Goal: Find specific page/section: Find specific page/section

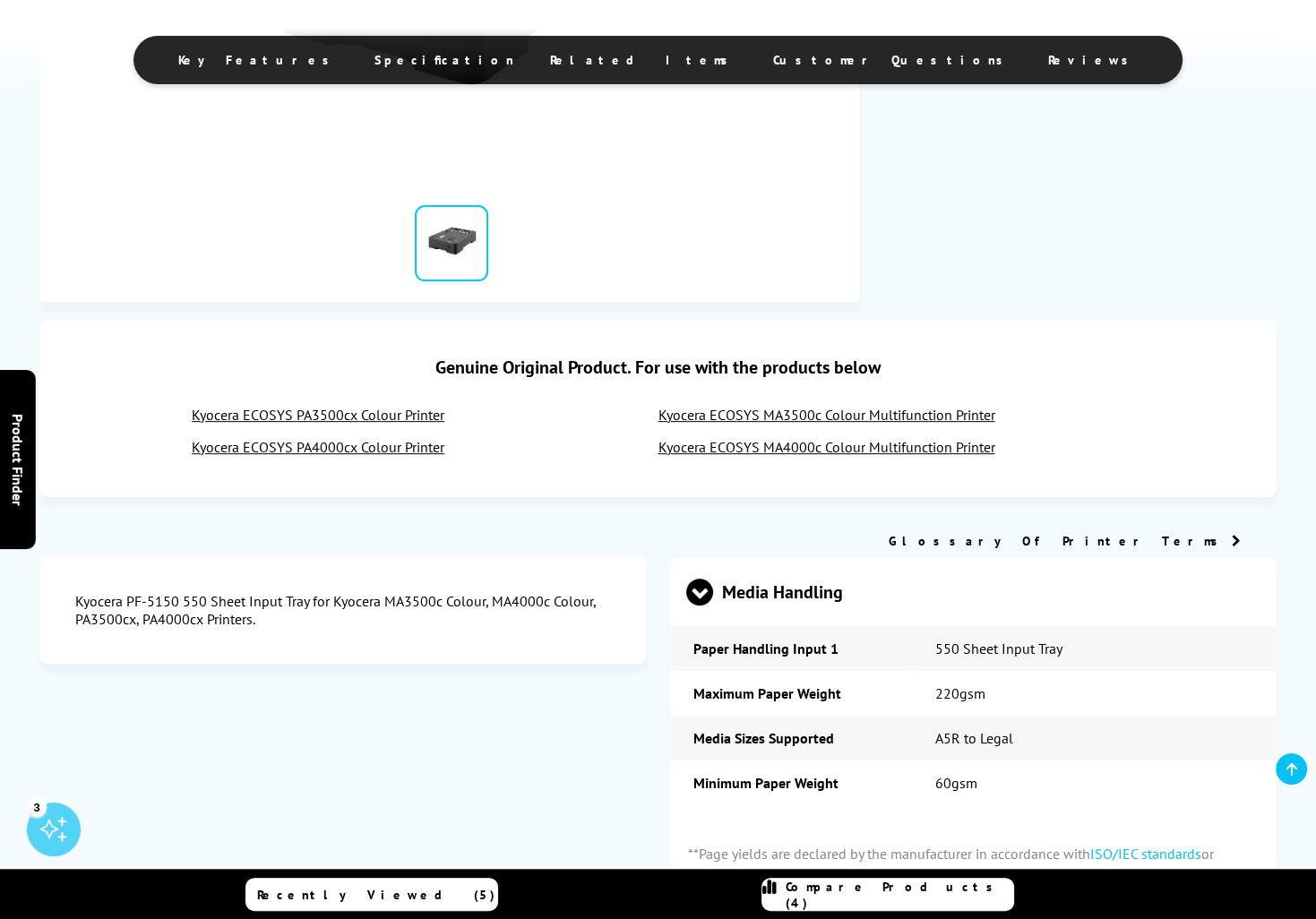
scroll to position [627, 0]
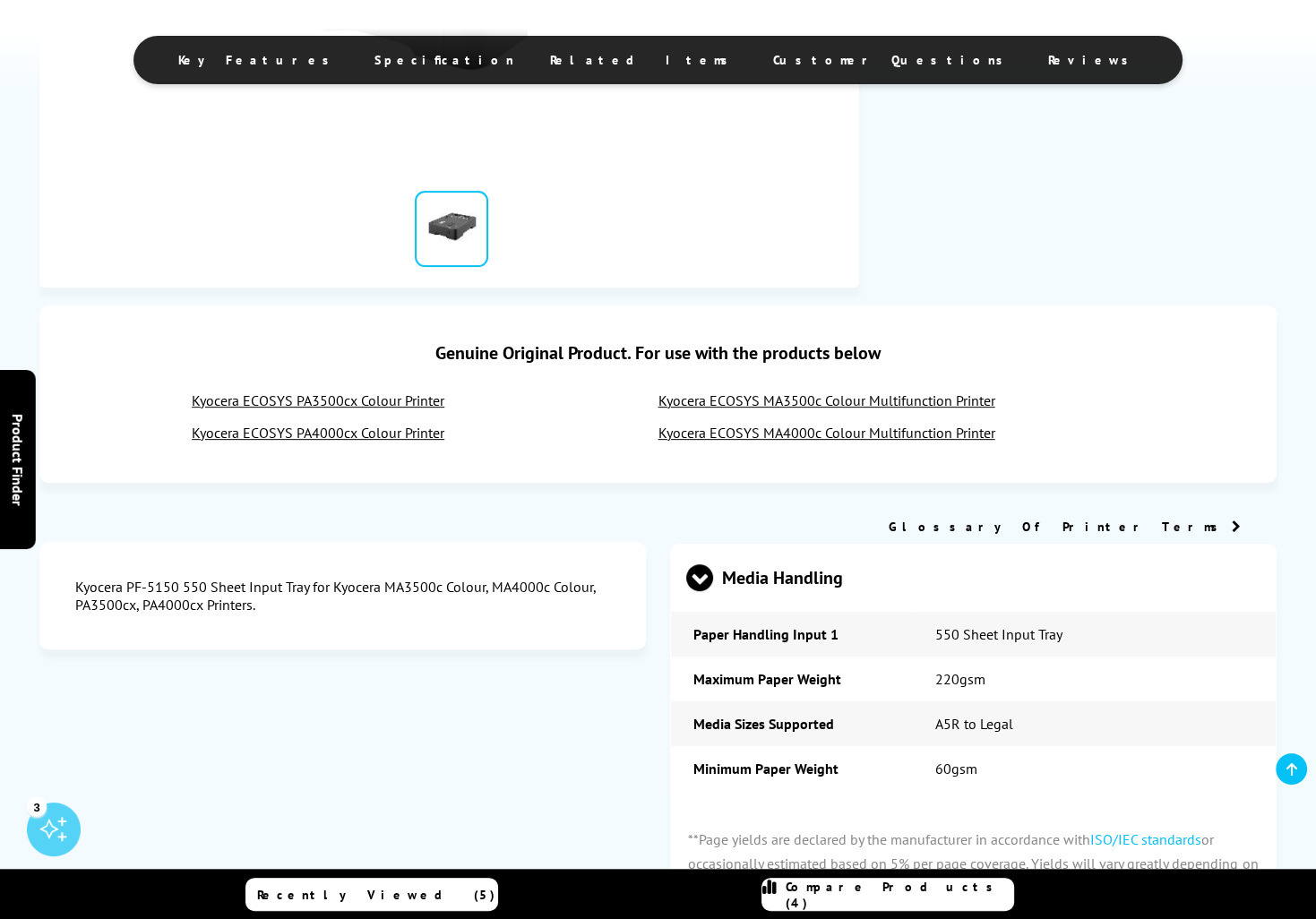
click at [814, 438] on link "Kyocera ECOSYS MA4000c Colour Multifunction Printer" at bounding box center [827, 433] width 337 height 18
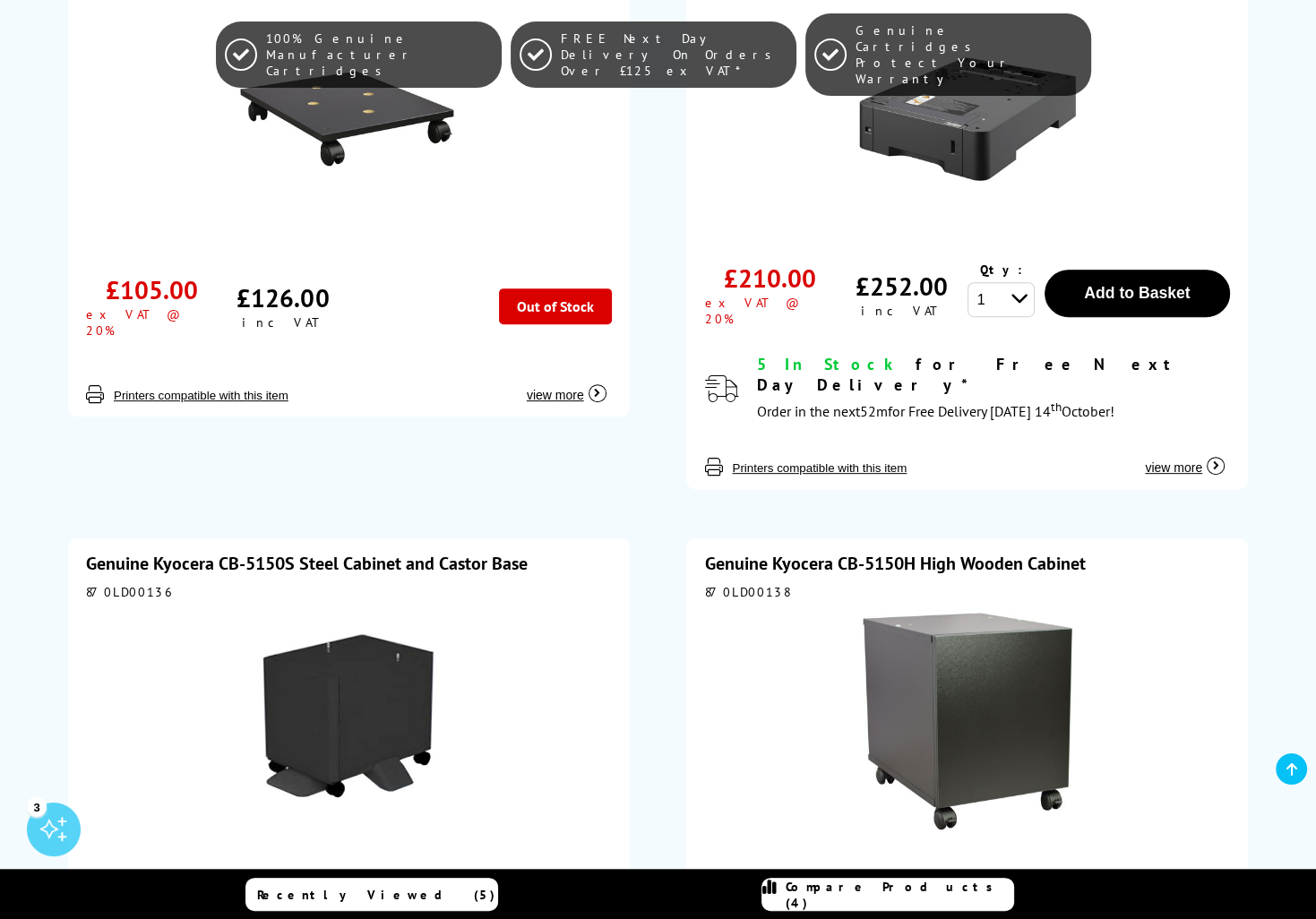
scroll to position [716, 0]
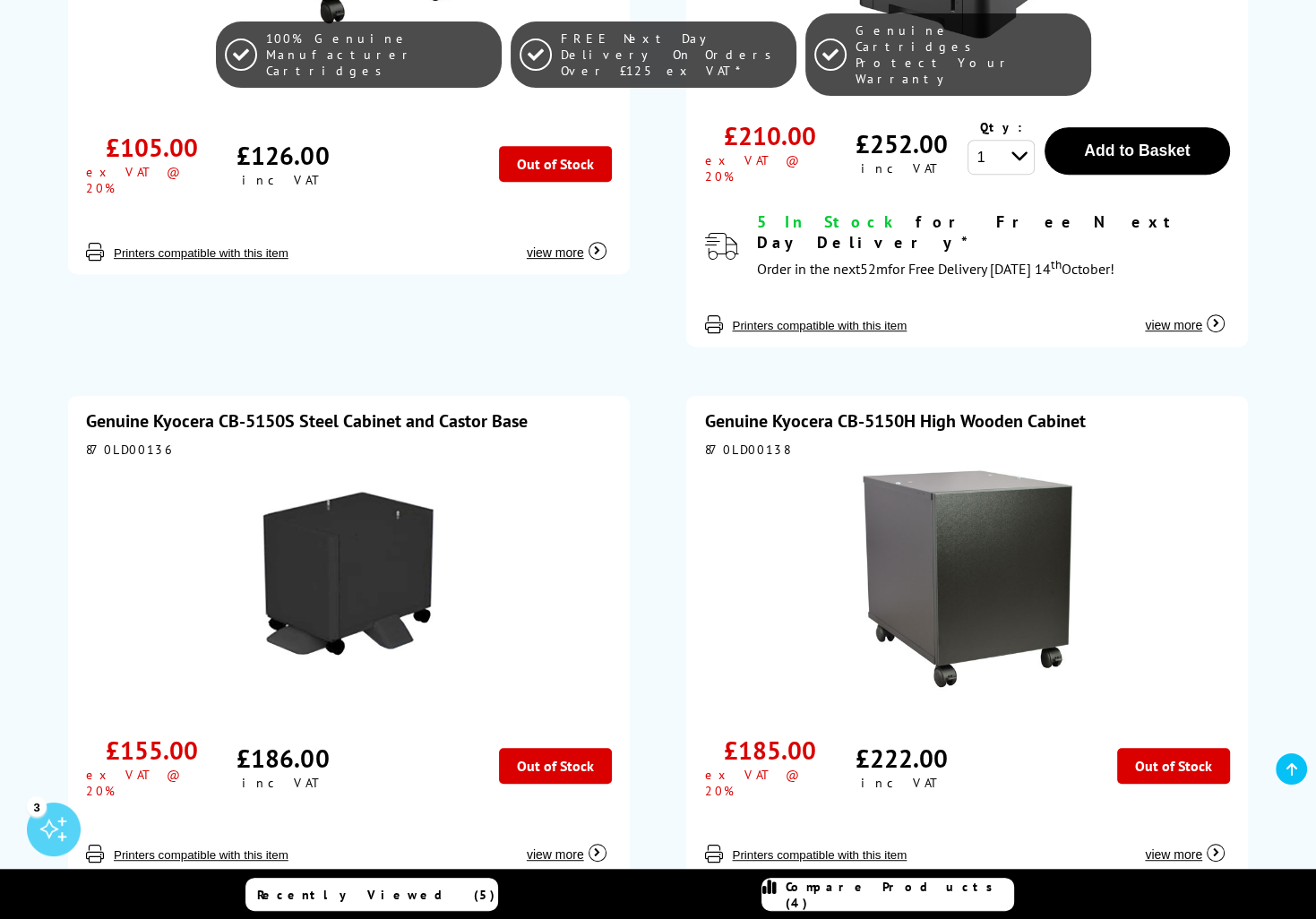
click at [982, 564] on img at bounding box center [968, 579] width 224 height 224
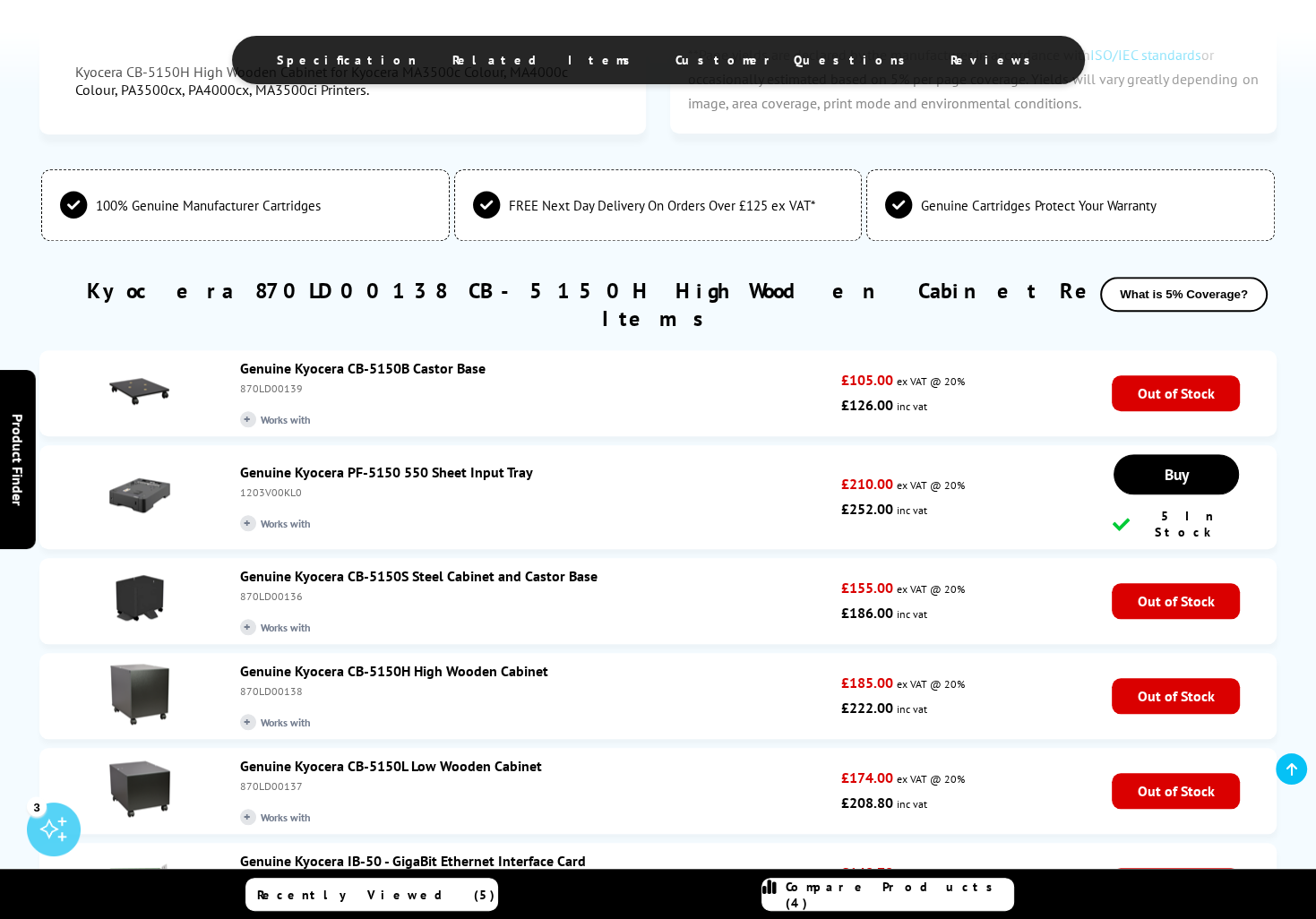
scroll to position [1613, 0]
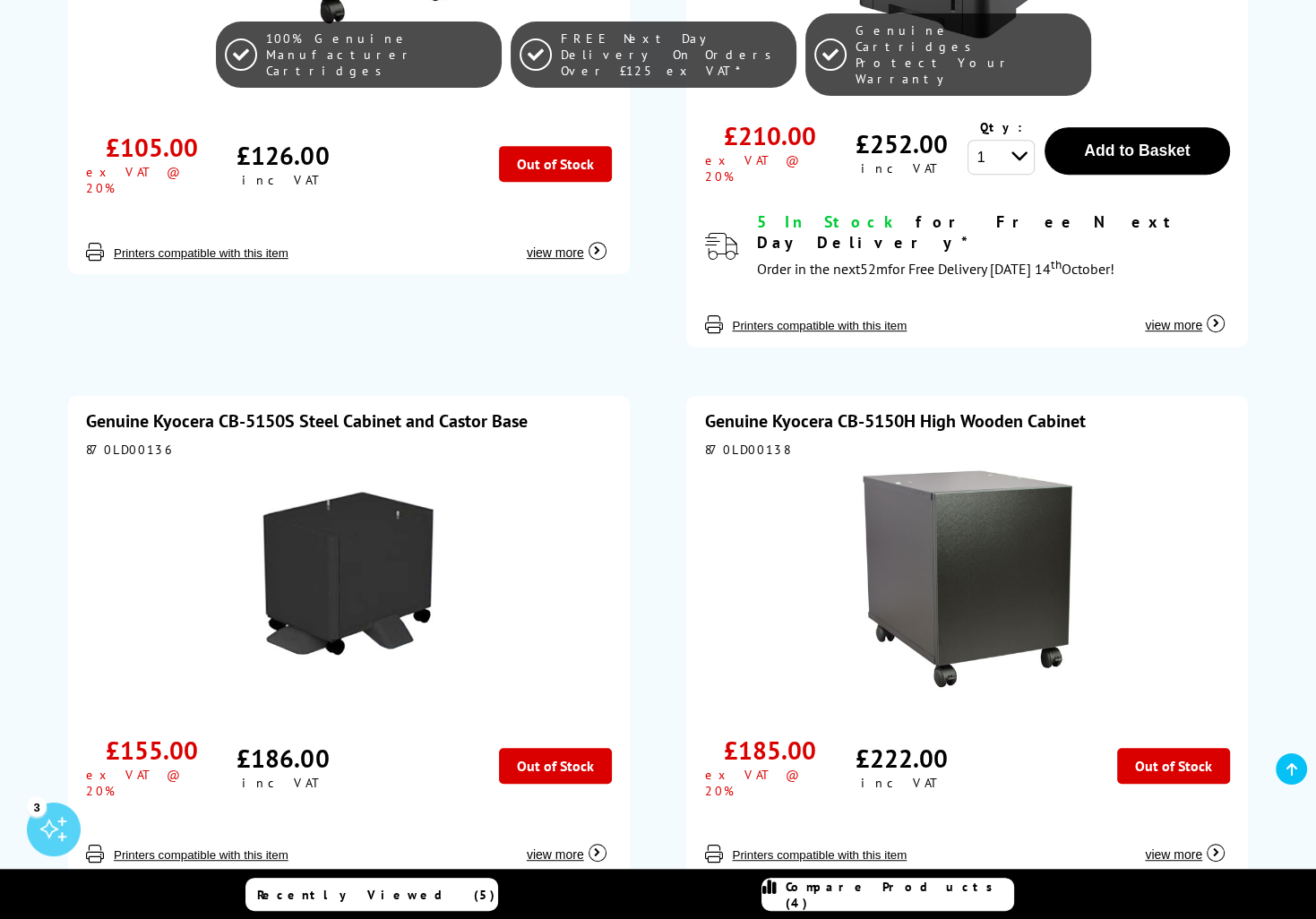
scroll to position [90, 0]
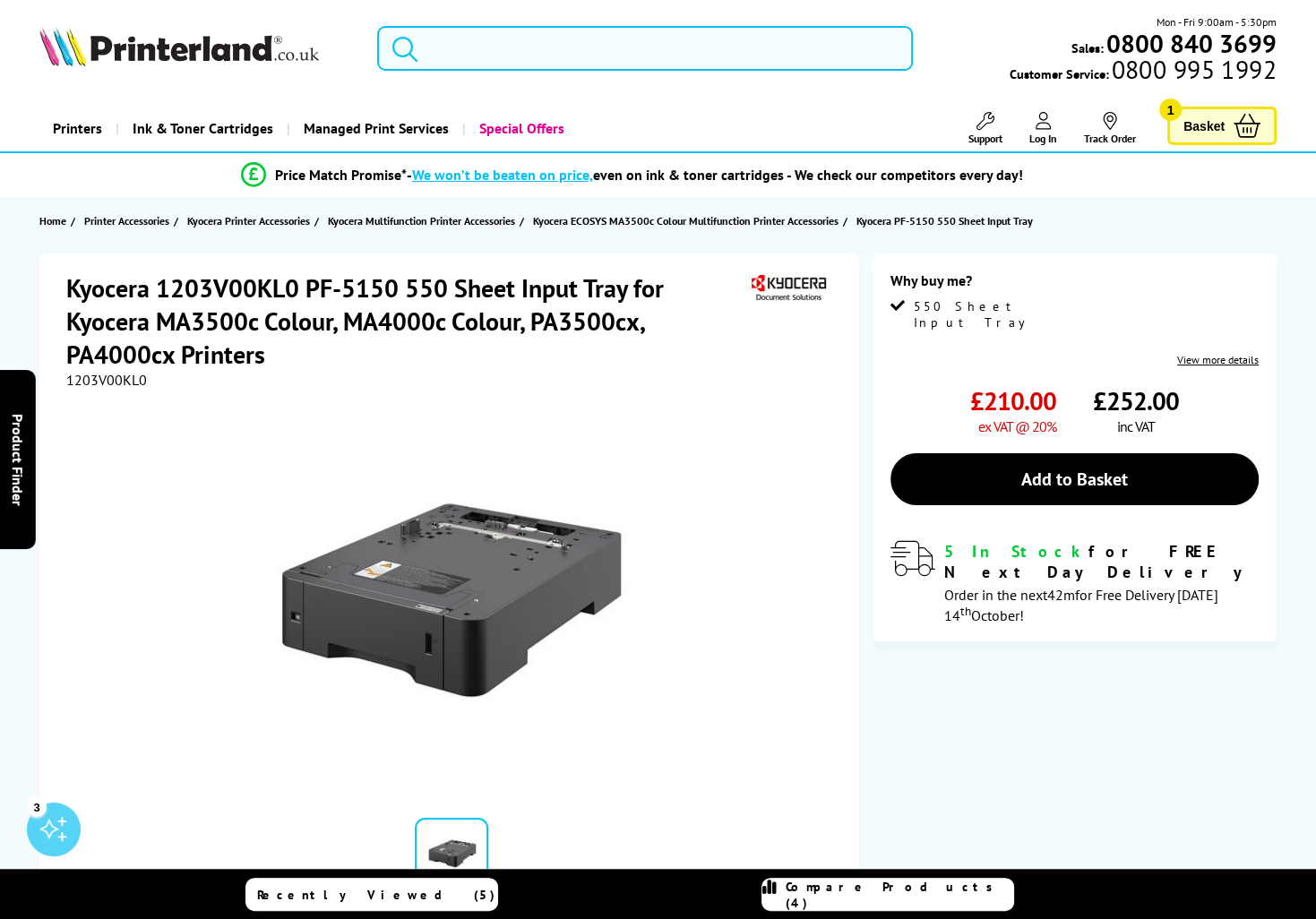
click at [534, 48] on input "search" at bounding box center [645, 49] width 535 height 45
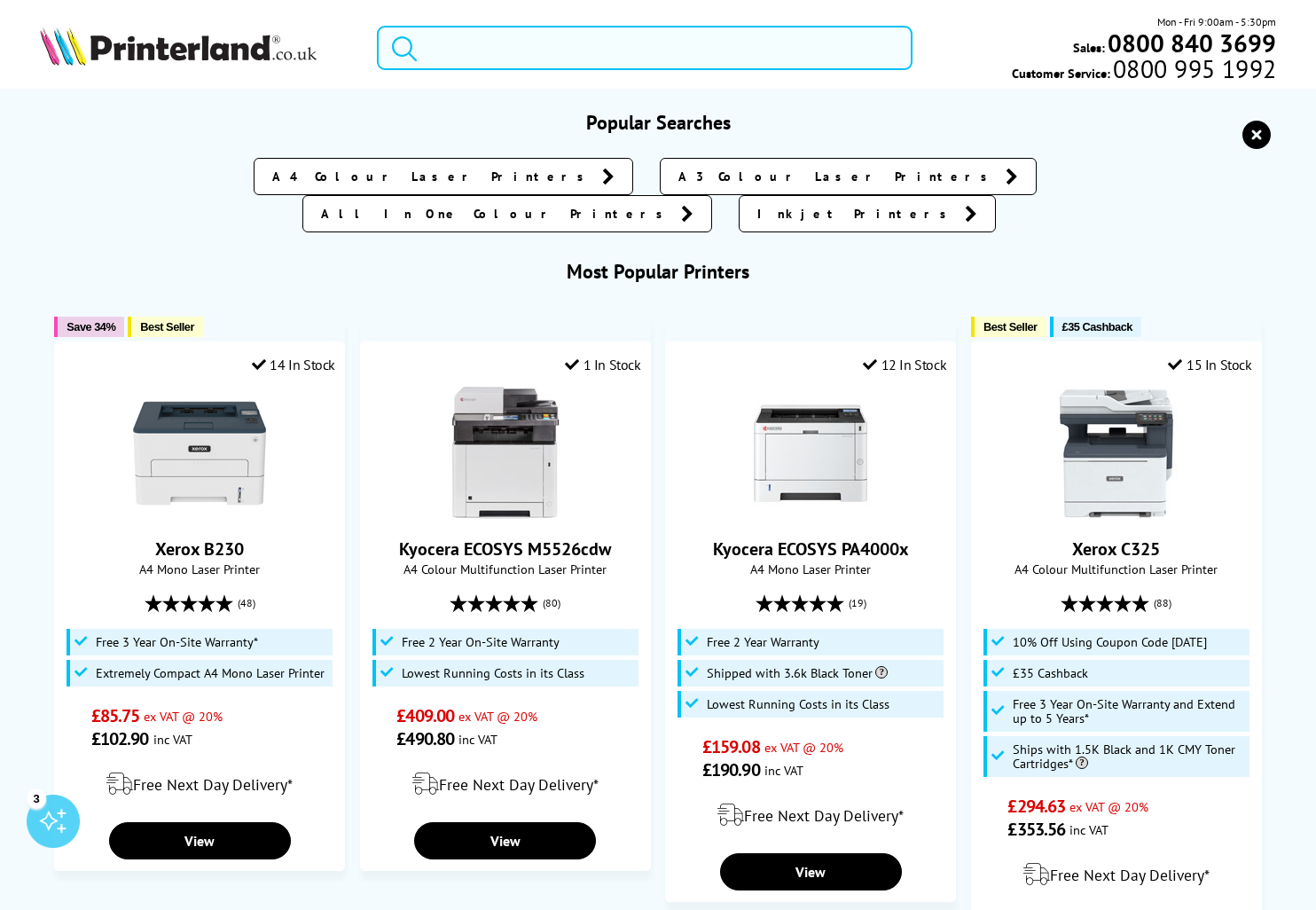
paste input "05823130"
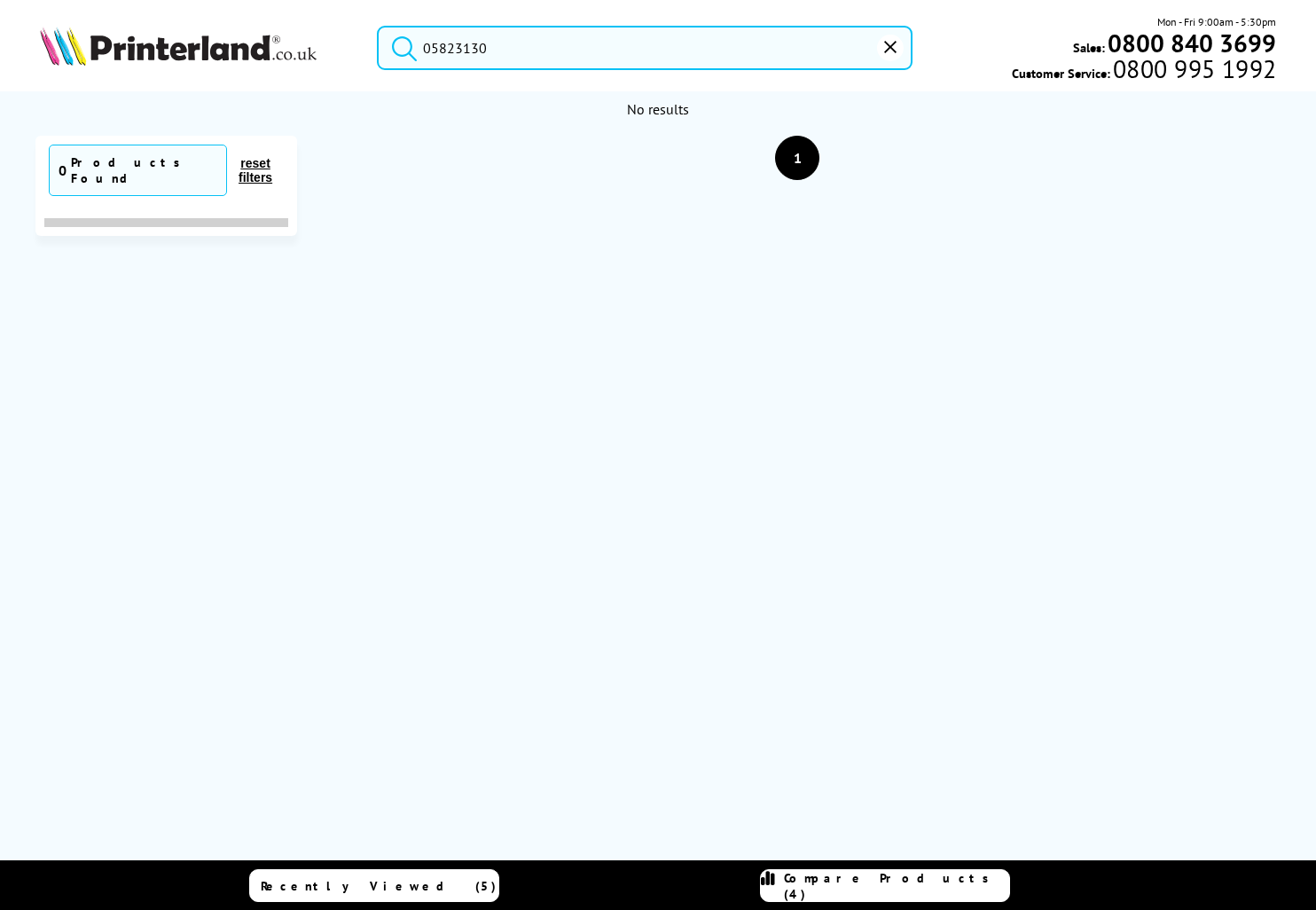
drag, startPoint x: 601, startPoint y: 48, endPoint x: 259, endPoint y: 46, distance: 342.0
click at [259, 46] on div "05823130 Mon - Fri 9:00am - 5:30pm Sales: 0800 840 3699 Customer Service: 0800 …" at bounding box center [658, 52] width 1316 height 78
paste input "MA3500cix"
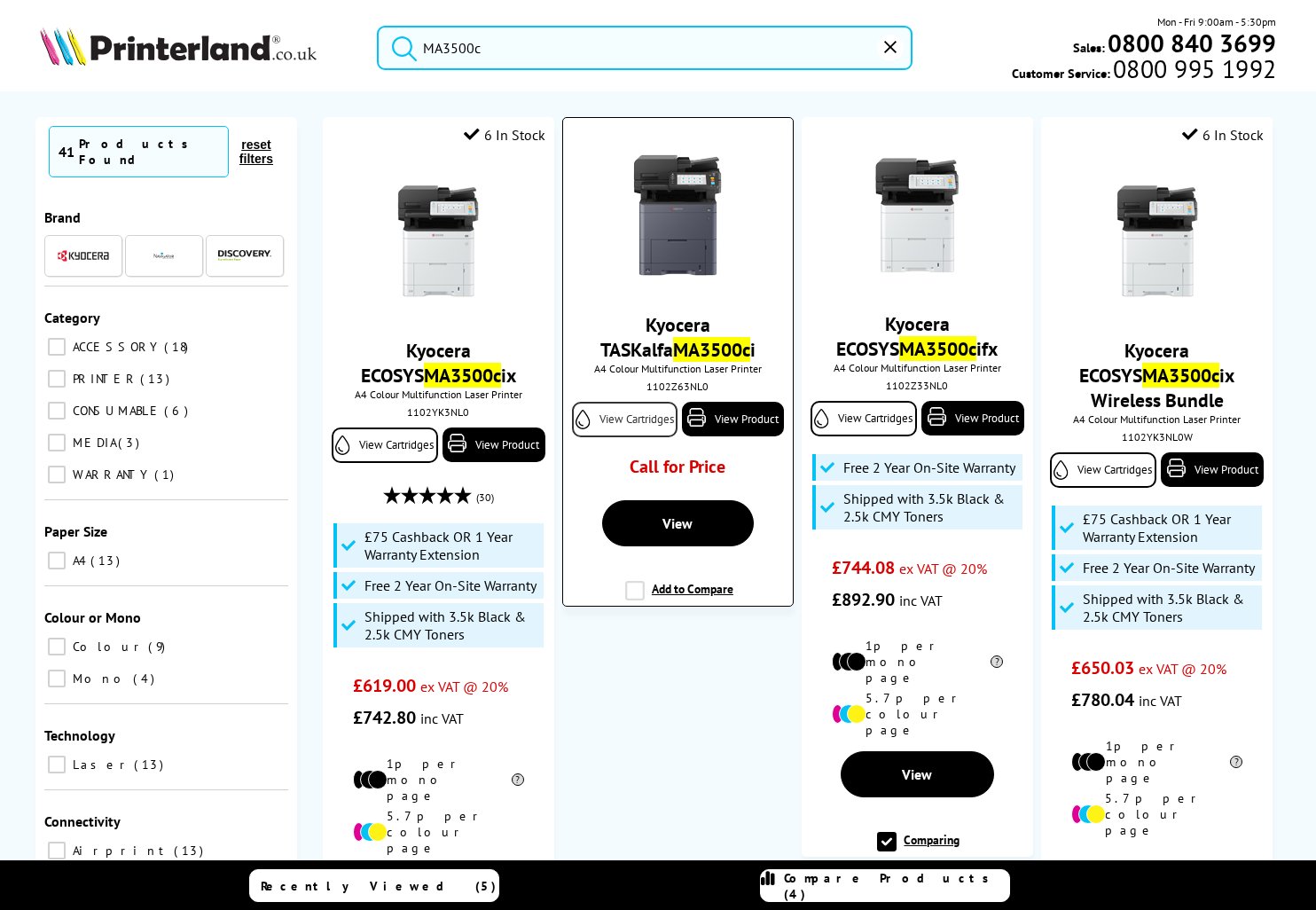
scroll to position [177, 0]
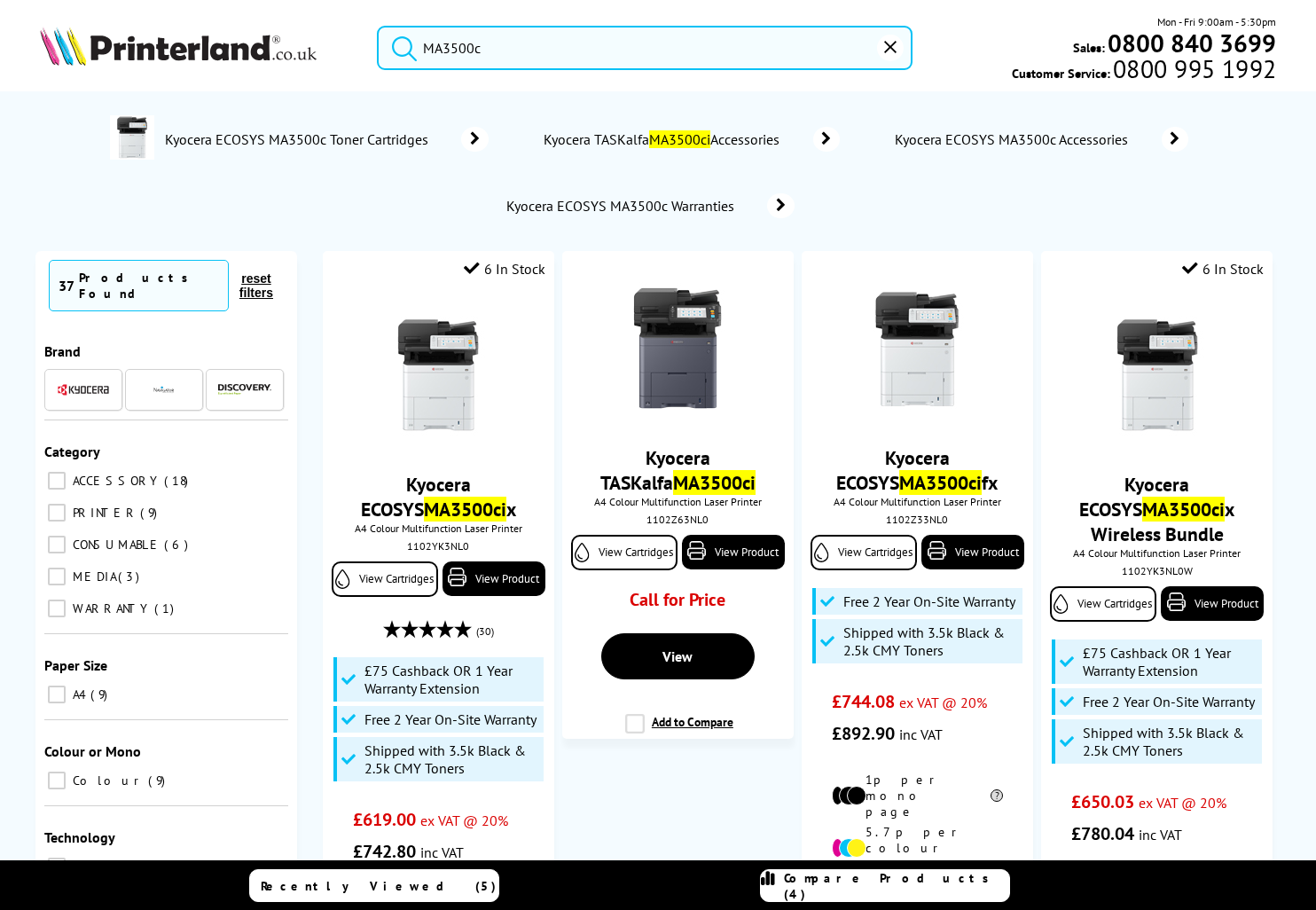
click at [685, 45] on input "MA3500c" at bounding box center [645, 49] width 536 height 45
paste input "4000cix"
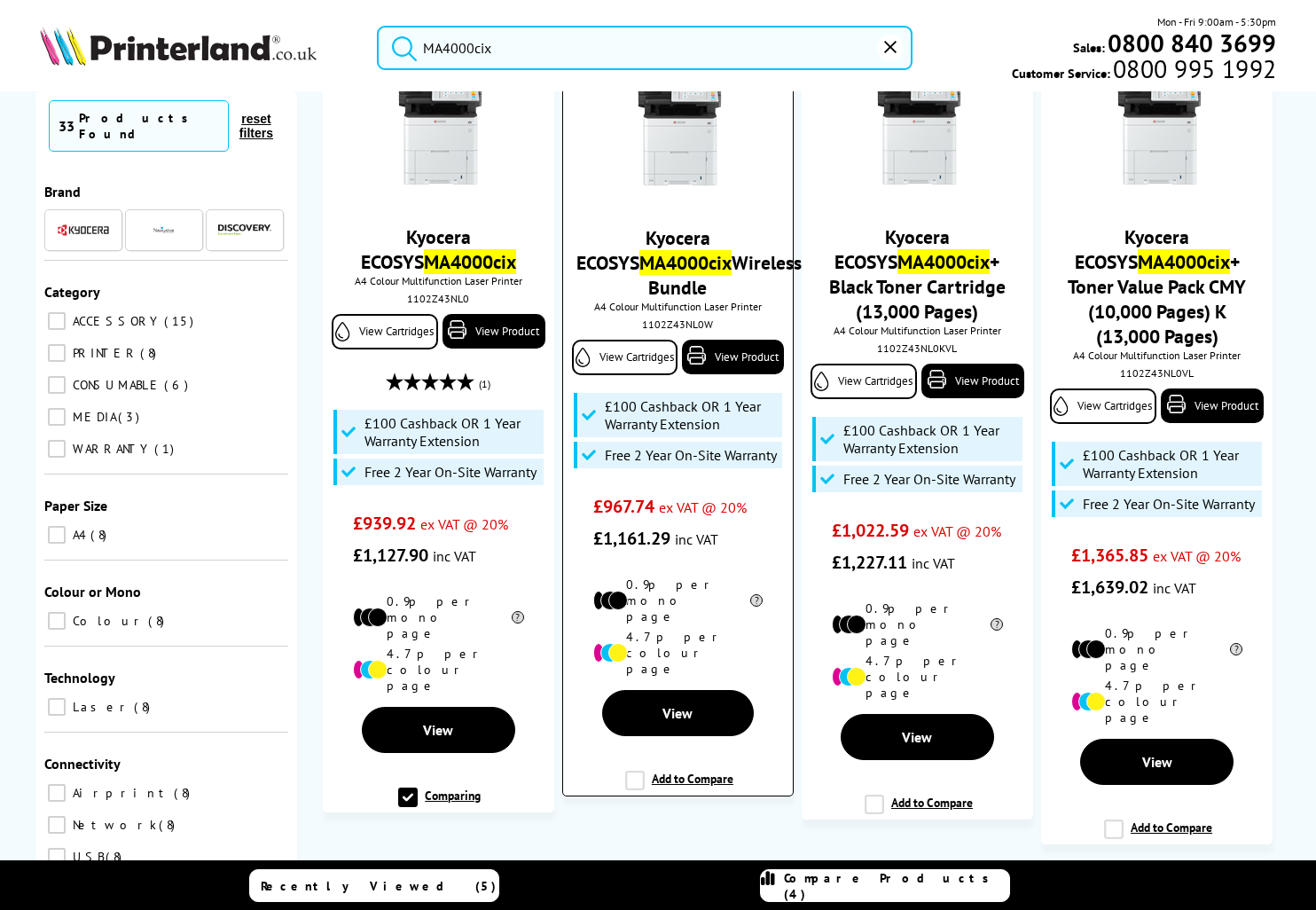
scroll to position [177, 0]
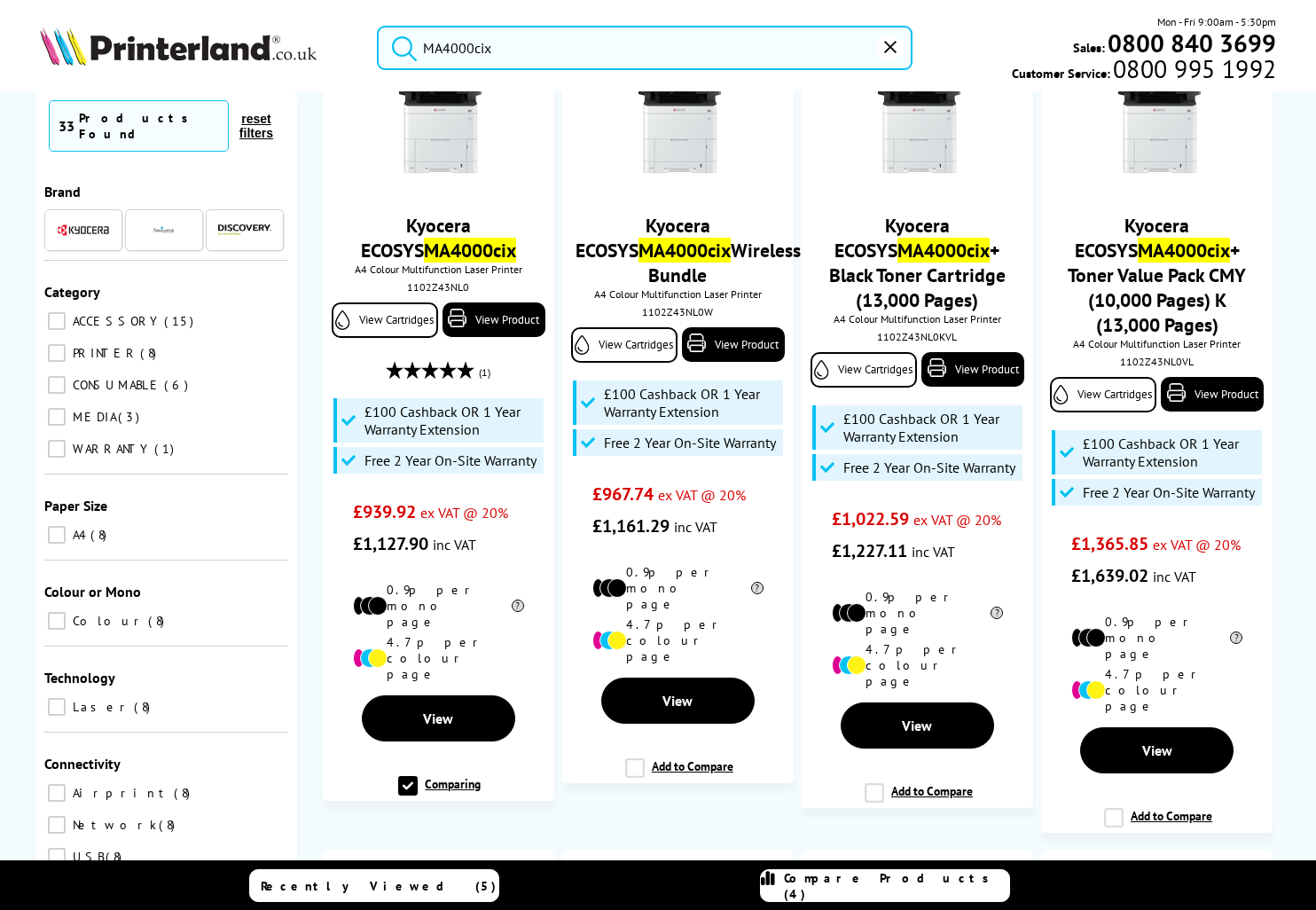
type input "MA4000cix"
